Goal: Information Seeking & Learning: Learn about a topic

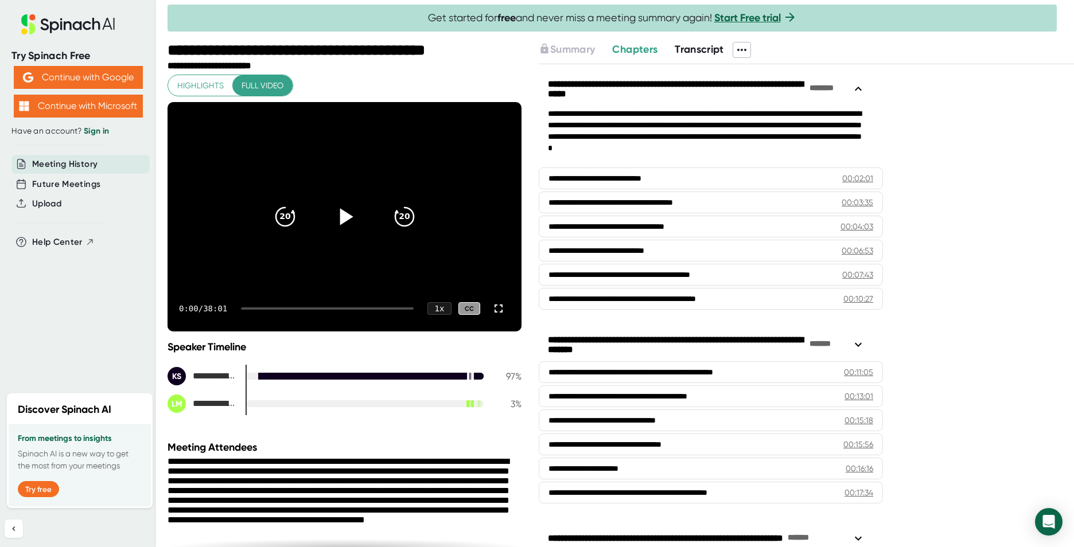
click at [340, 214] on icon at bounding box center [346, 216] width 13 height 17
drag, startPoint x: 338, startPoint y: 215, endPoint x: 338, endPoint y: 237, distance: 22.4
click at [339, 215] on icon at bounding box center [344, 216] width 29 height 29
